Goal: Task Accomplishment & Management: Use online tool/utility

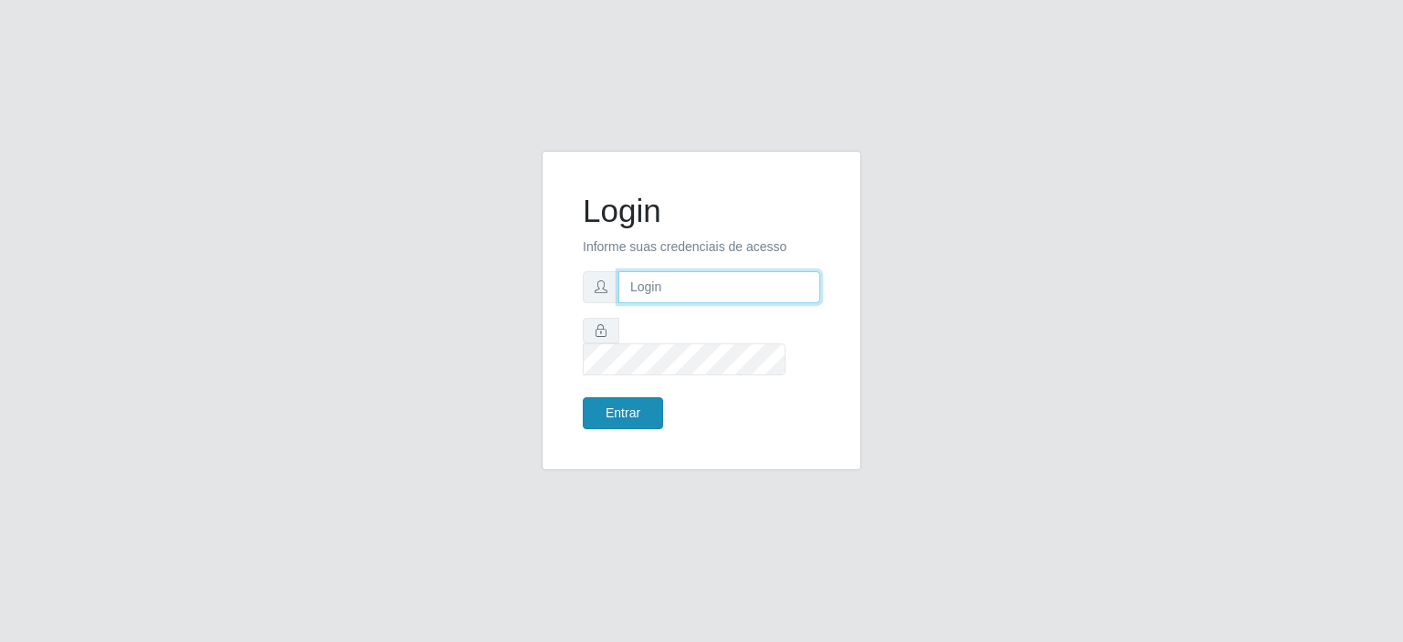
type input "[EMAIL_ADDRESS][DOMAIN_NAME]"
click at [631, 403] on button "Entrar" at bounding box center [623, 413] width 80 height 32
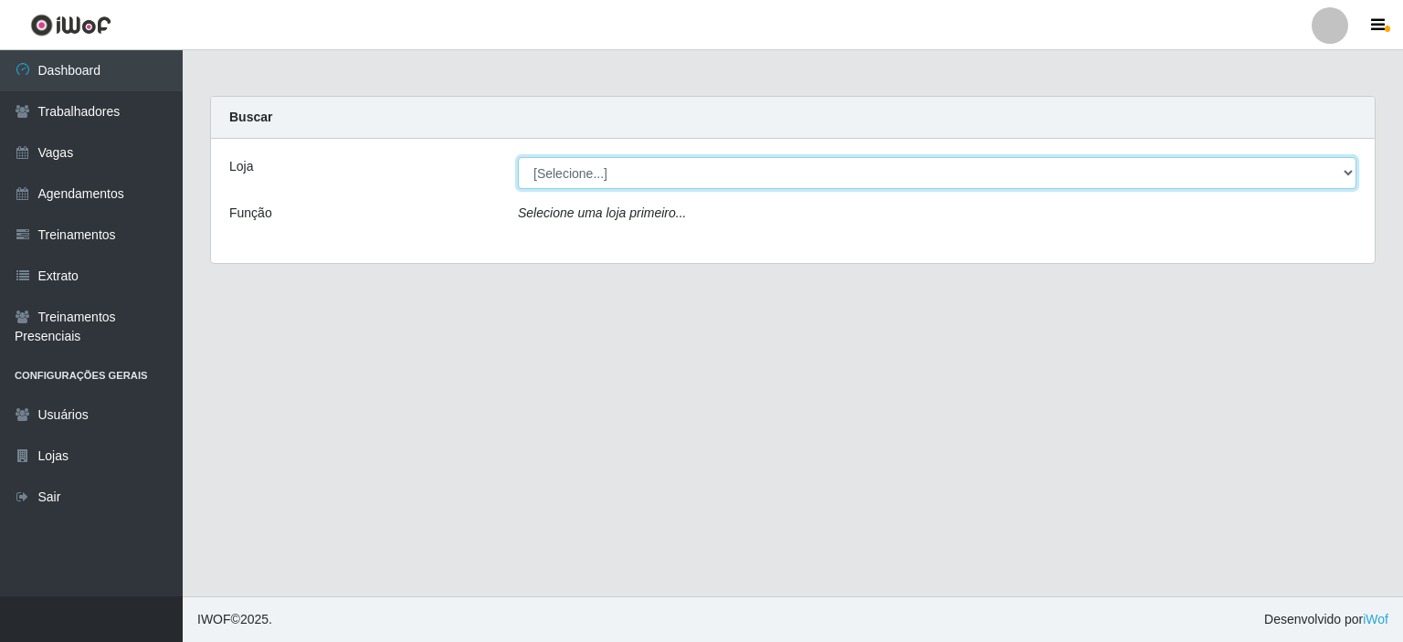
click at [591, 167] on select "[Selecione...] Preço Bom Supermercado" at bounding box center [937, 173] width 839 height 32
select select "387"
click at [518, 157] on select "[Selecione...] Preço Bom Supermercado" at bounding box center [937, 173] width 839 height 32
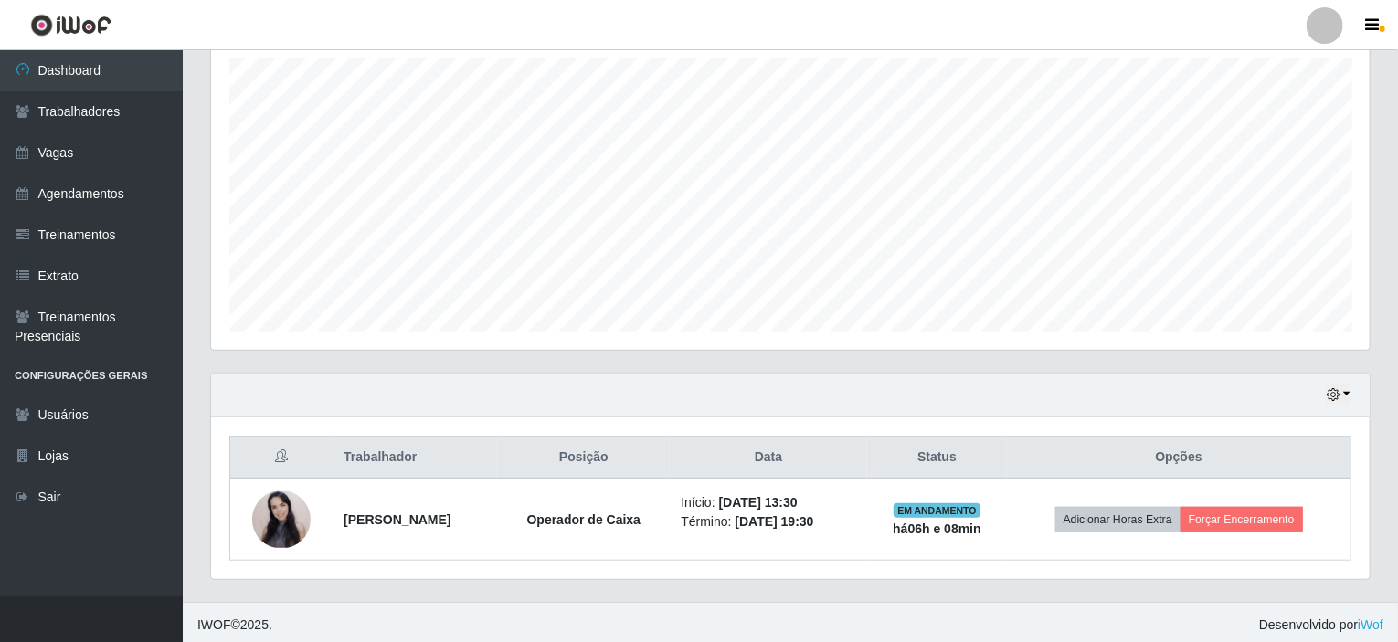
scroll to position [323, 0]
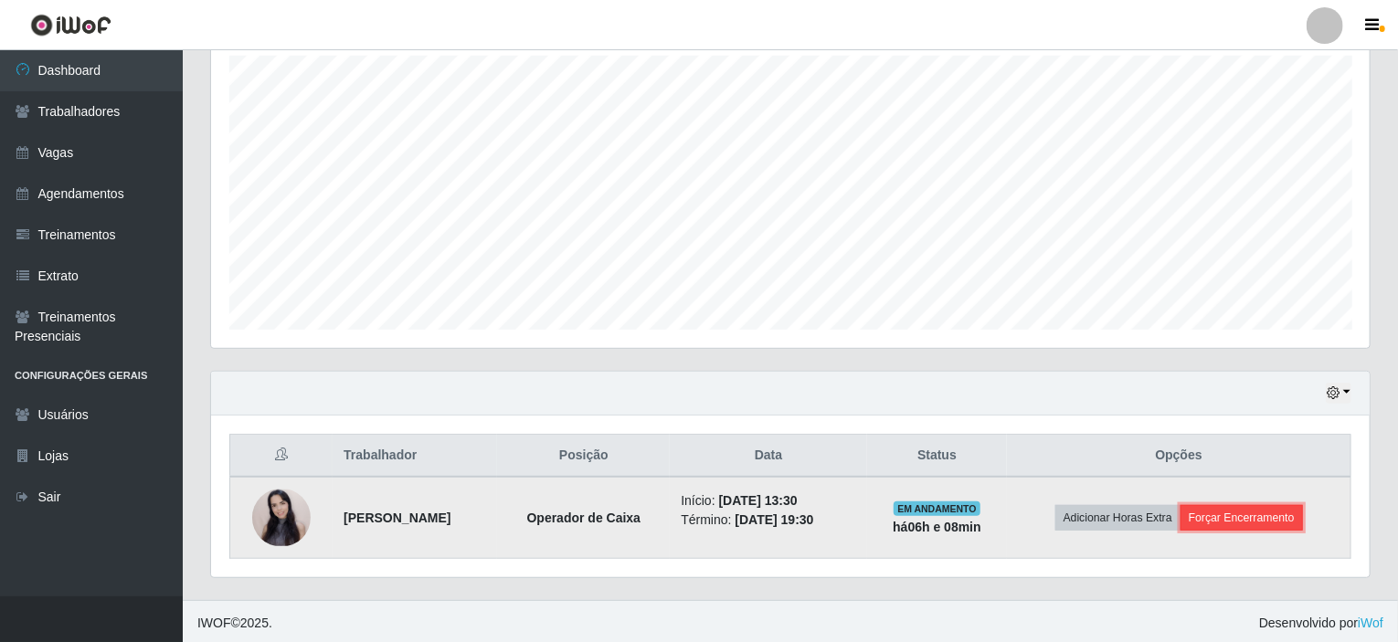
click at [1250, 514] on button "Forçar Encerramento" at bounding box center [1241, 518] width 122 height 26
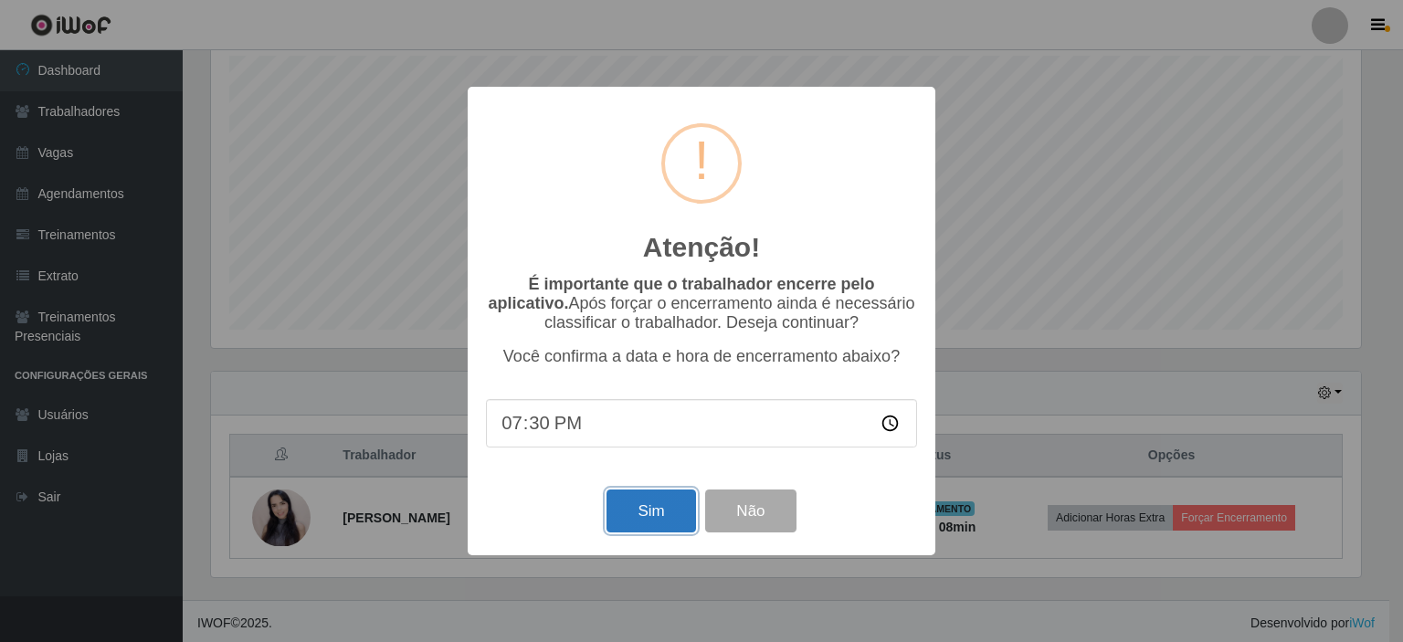
click at [648, 512] on button "Sim" at bounding box center [651, 511] width 89 height 43
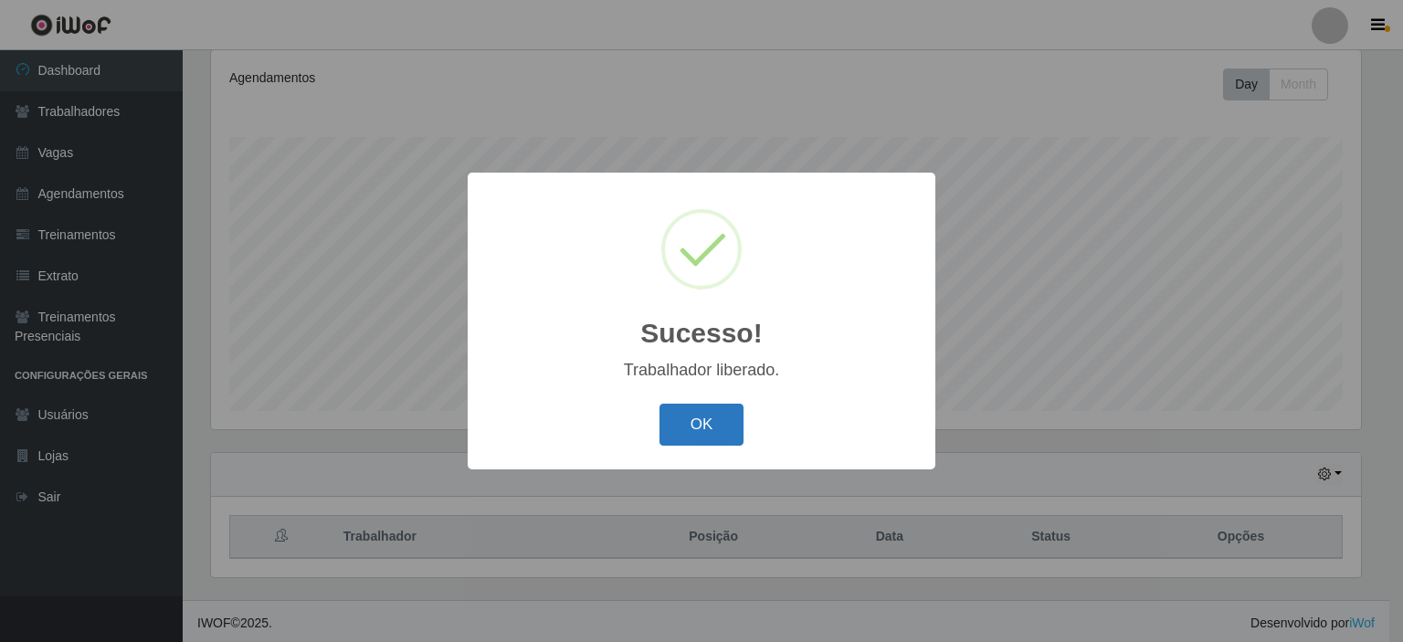
click at [702, 433] on button "OK" at bounding box center [702, 425] width 85 height 43
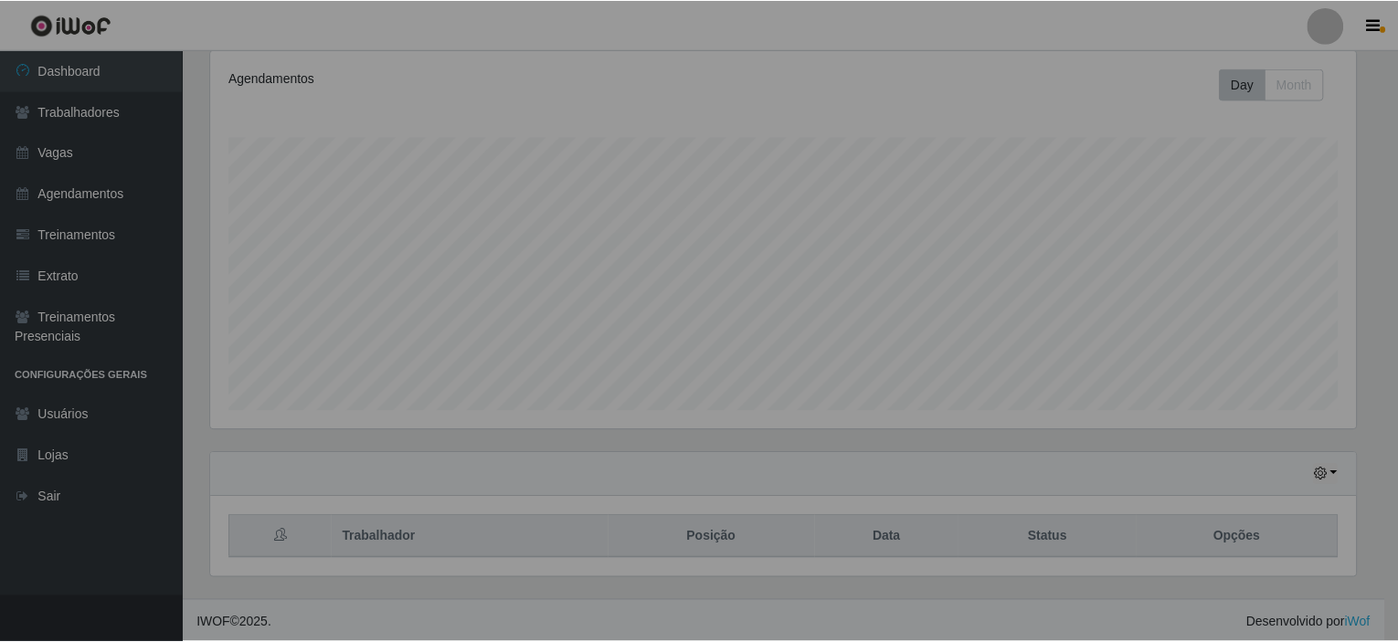
scroll to position [379, 1158]
